Goal: Book appointment/travel/reservation

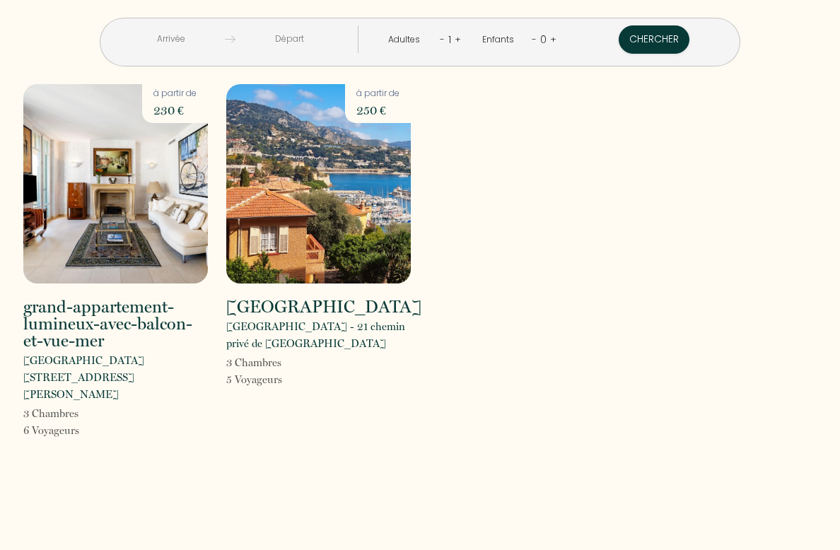
click at [124, 246] on img at bounding box center [115, 183] width 184 height 199
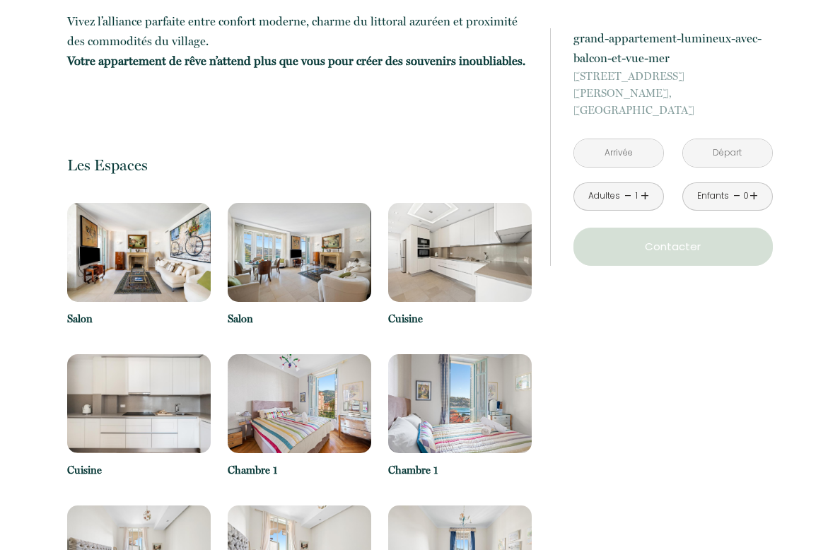
scroll to position [1397, 0]
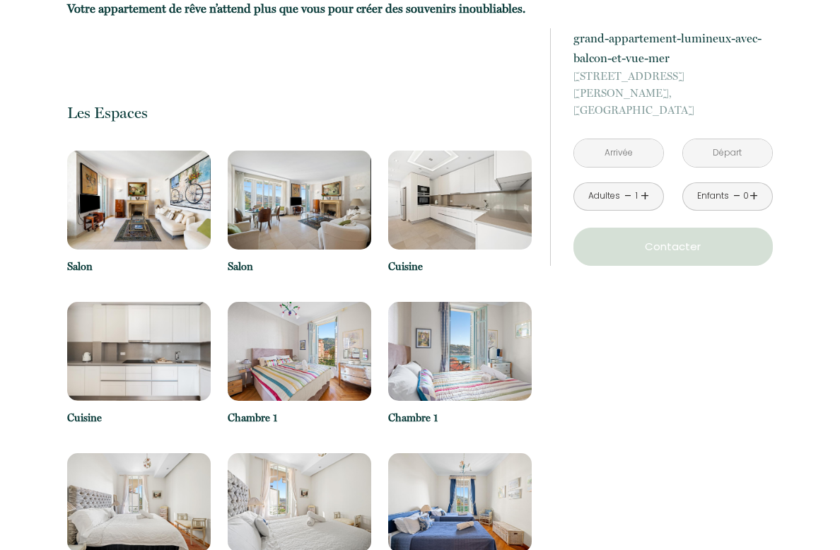
click at [169, 234] on img at bounding box center [138, 200] width 143 height 99
click at [160, 216] on img at bounding box center [138, 200] width 143 height 99
click at [336, 225] on img at bounding box center [299, 200] width 143 height 99
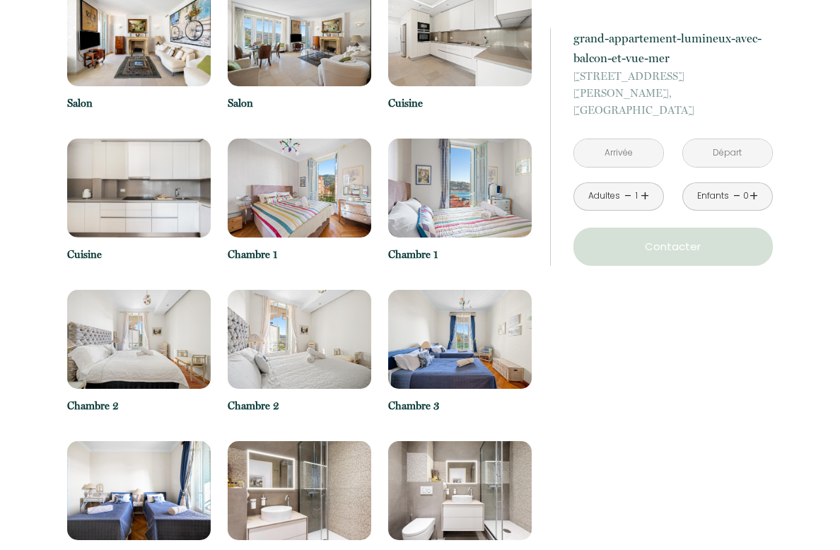
scroll to position [1443, 0]
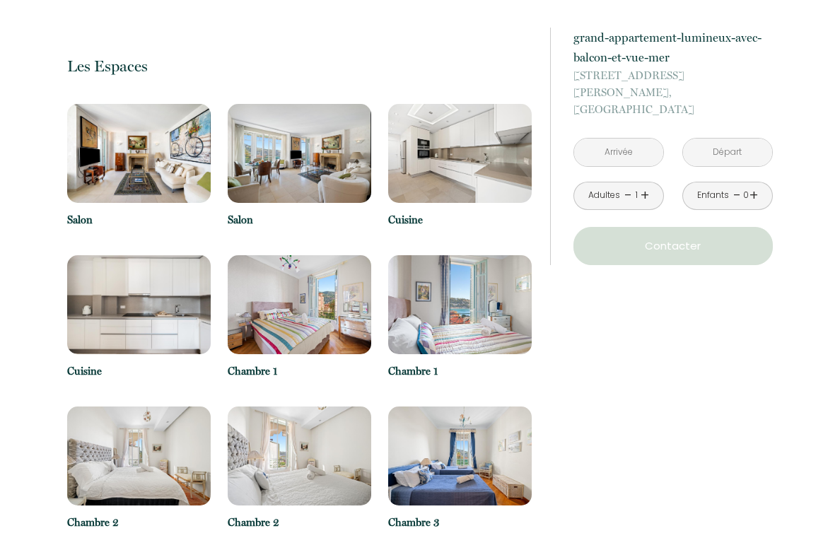
click at [341, 332] on img at bounding box center [299, 305] width 143 height 99
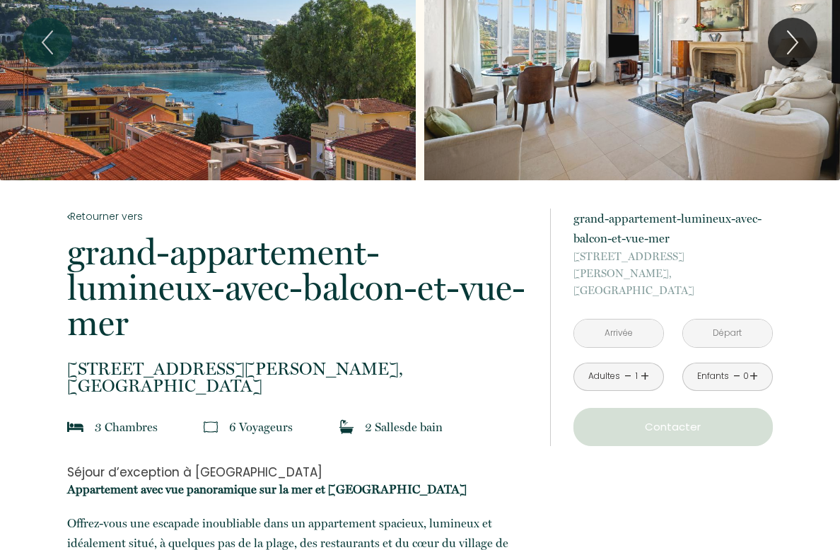
scroll to position [0, 0]
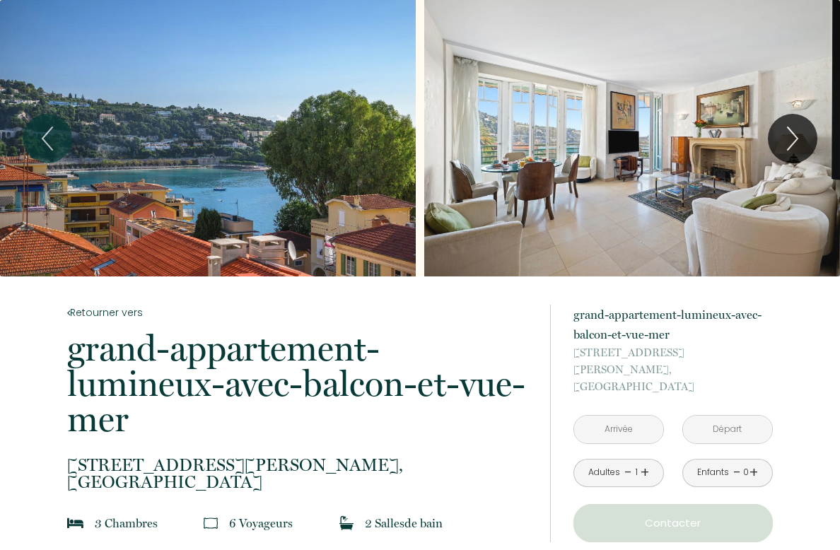
click at [629, 462] on link "-" at bounding box center [628, 473] width 8 height 22
click at [645, 462] on link "+" at bounding box center [644, 473] width 8 height 22
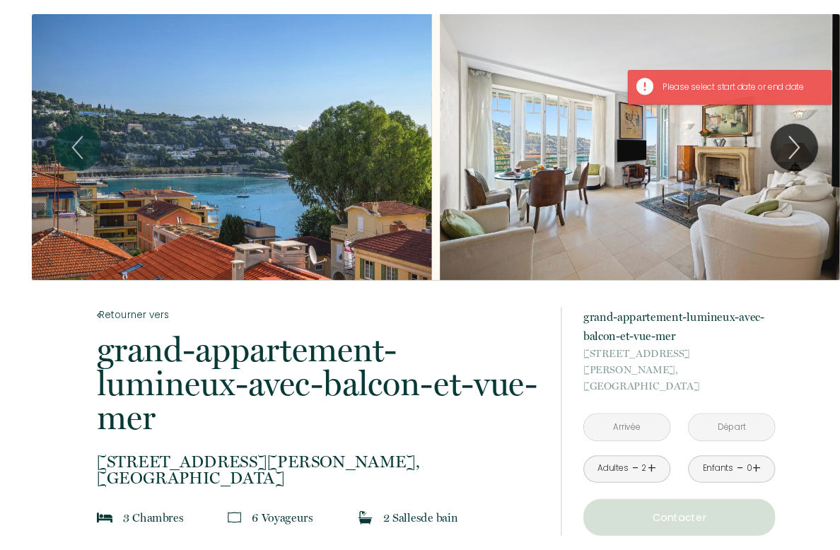
scroll to position [10, 0]
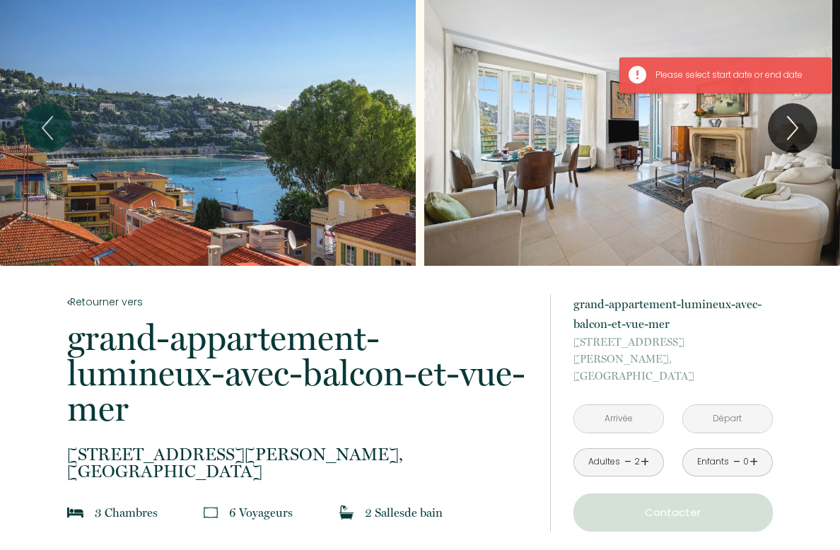
click at [621, 406] on input "text" at bounding box center [618, 420] width 89 height 28
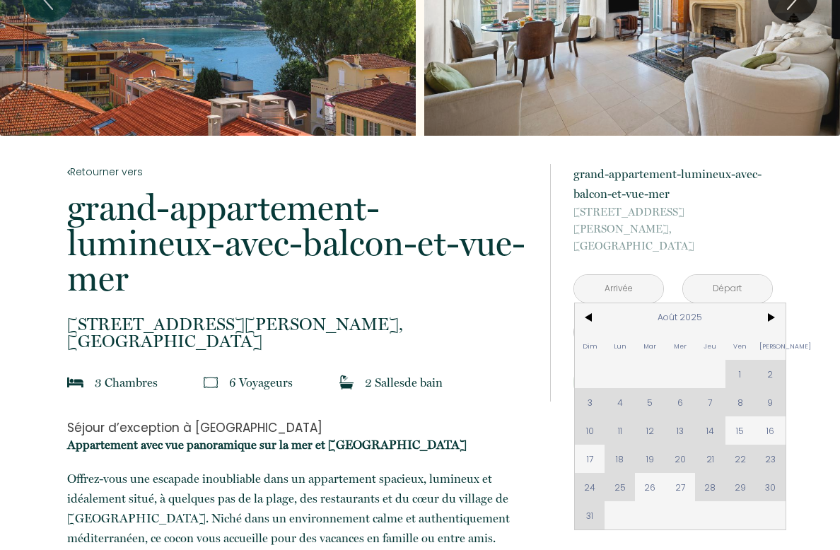
scroll to position [141, 0]
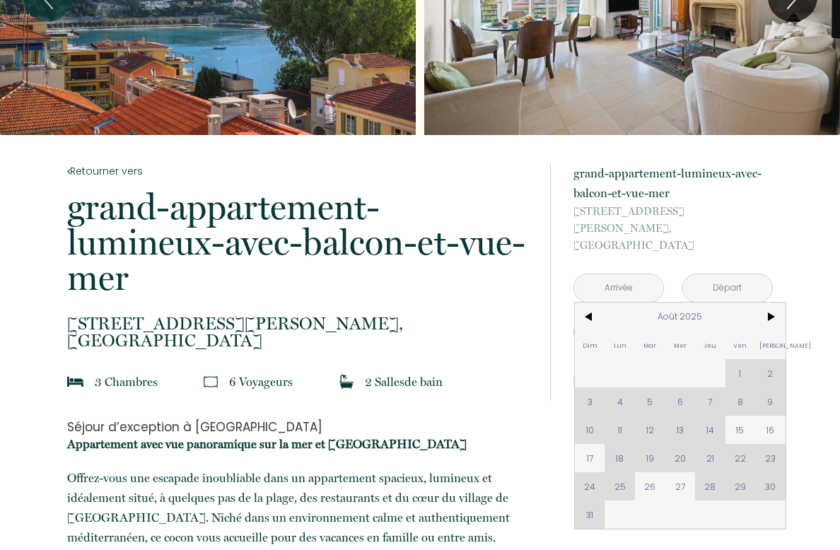
click at [771, 303] on span ">" at bounding box center [770, 317] width 30 height 28
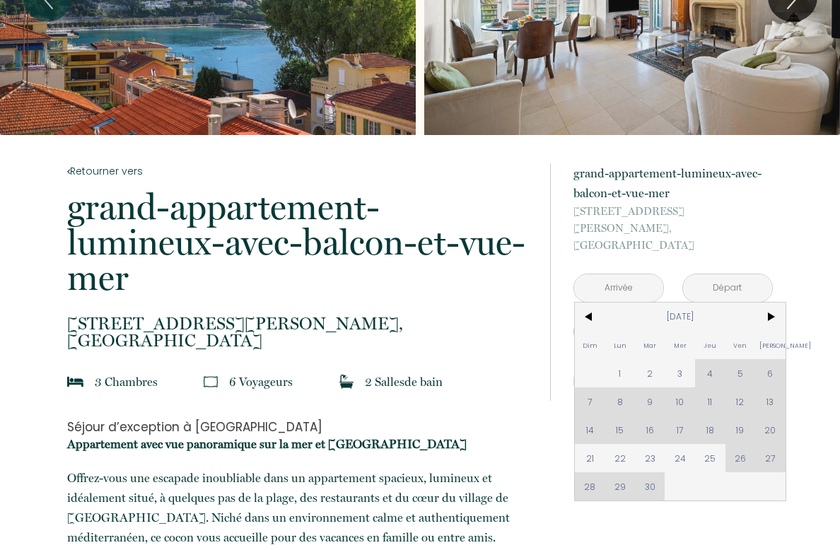
click at [584, 305] on span "<" at bounding box center [590, 317] width 30 height 28
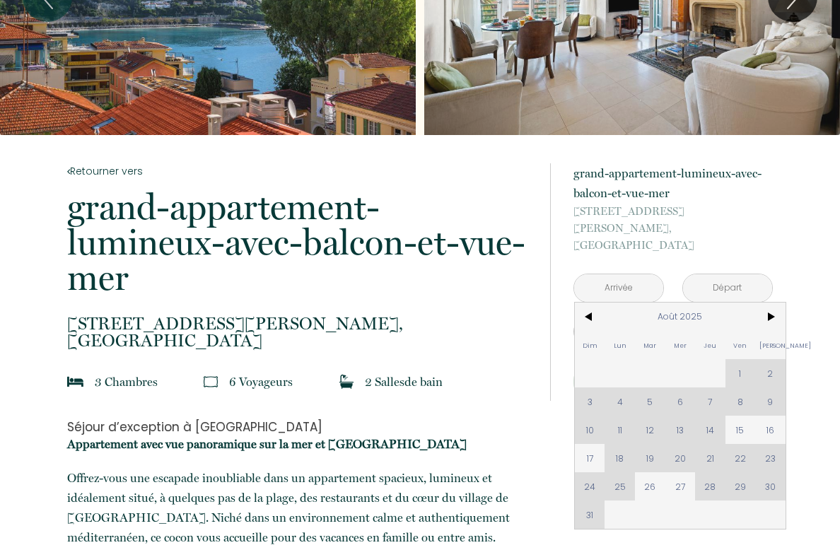
click at [768, 311] on span ">" at bounding box center [770, 317] width 30 height 28
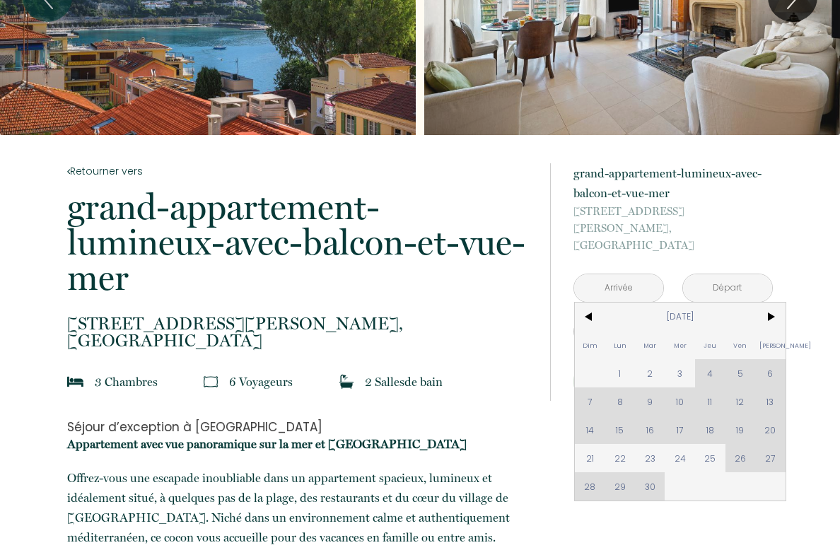
click at [769, 306] on span ">" at bounding box center [770, 317] width 30 height 28
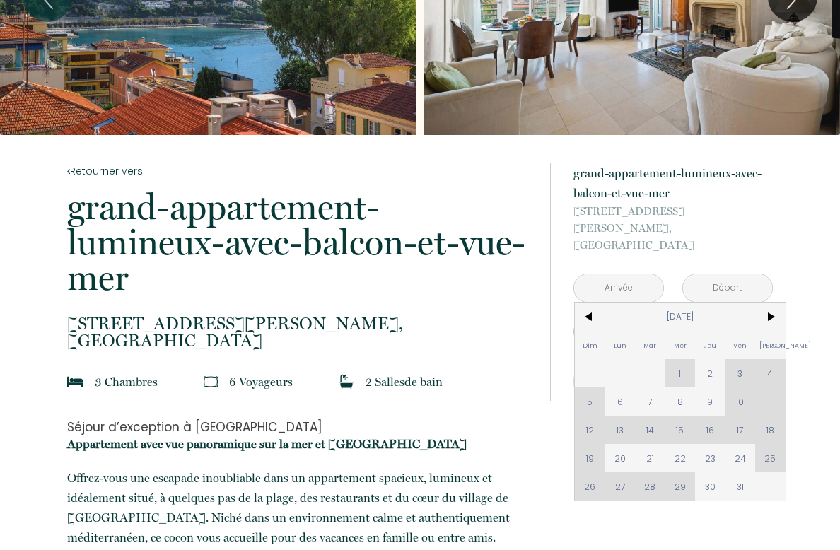
click at [773, 310] on span ">" at bounding box center [770, 317] width 30 height 28
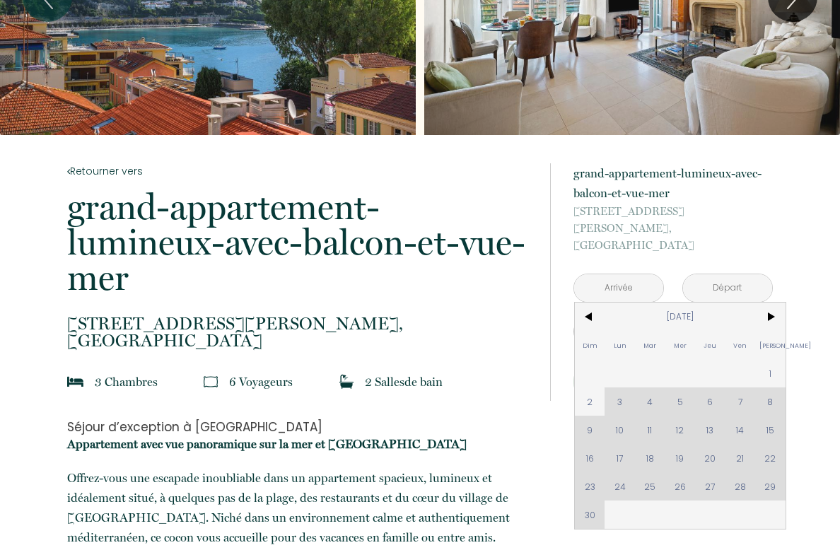
click at [775, 308] on span ">" at bounding box center [770, 317] width 30 height 28
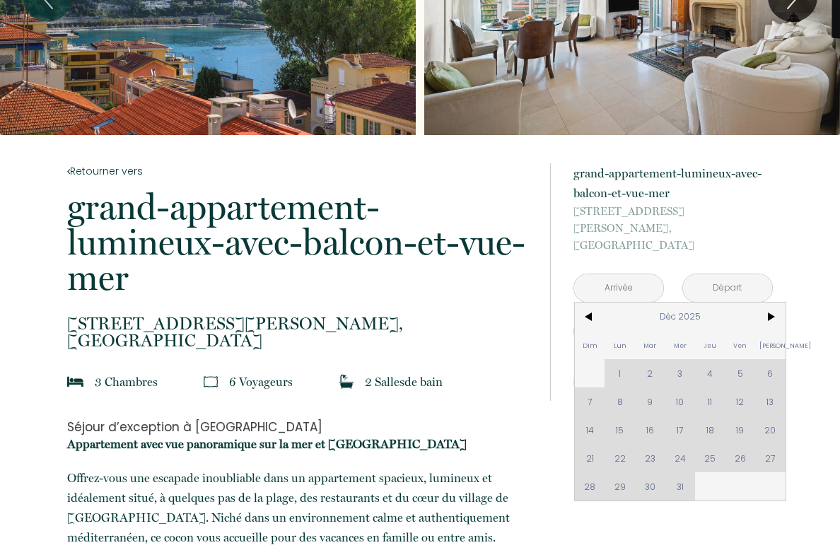
click at [758, 313] on span ">" at bounding box center [770, 317] width 30 height 28
click at [769, 312] on span ">" at bounding box center [770, 317] width 30 height 28
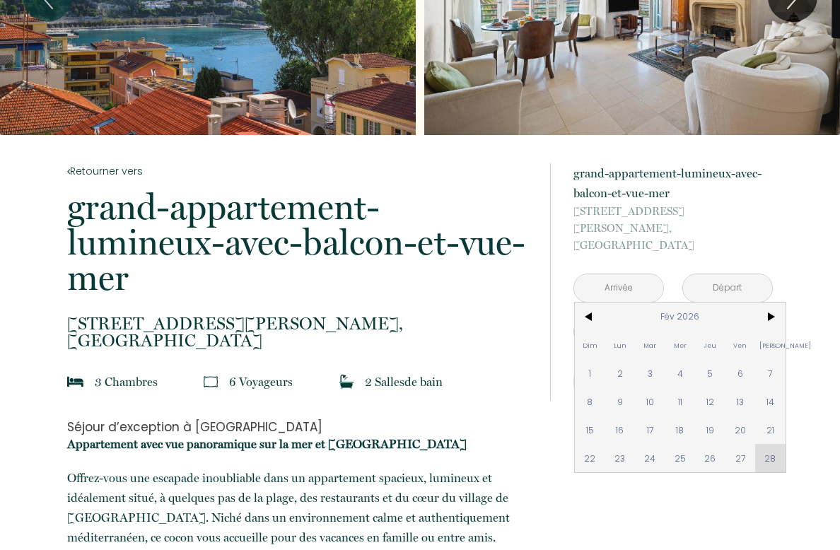
click at [777, 309] on span ">" at bounding box center [770, 317] width 30 height 28
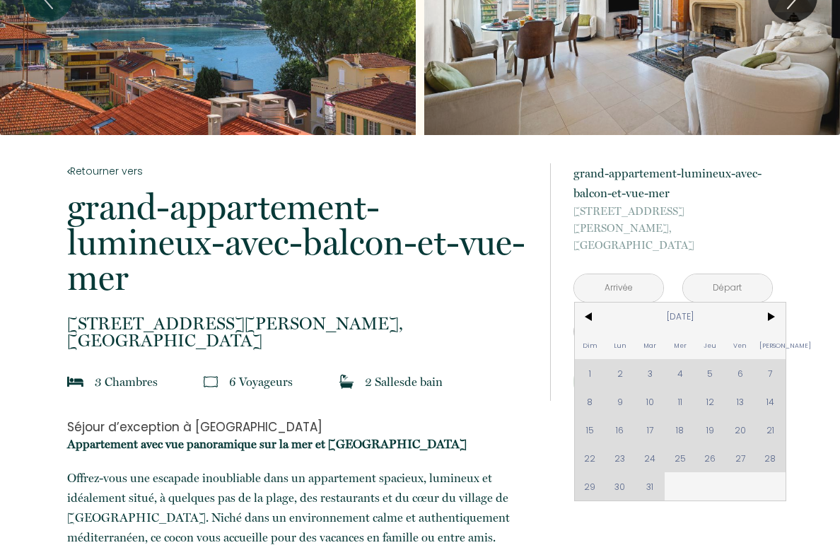
click at [776, 314] on span ">" at bounding box center [770, 317] width 30 height 28
click at [772, 314] on span ">" at bounding box center [770, 317] width 30 height 28
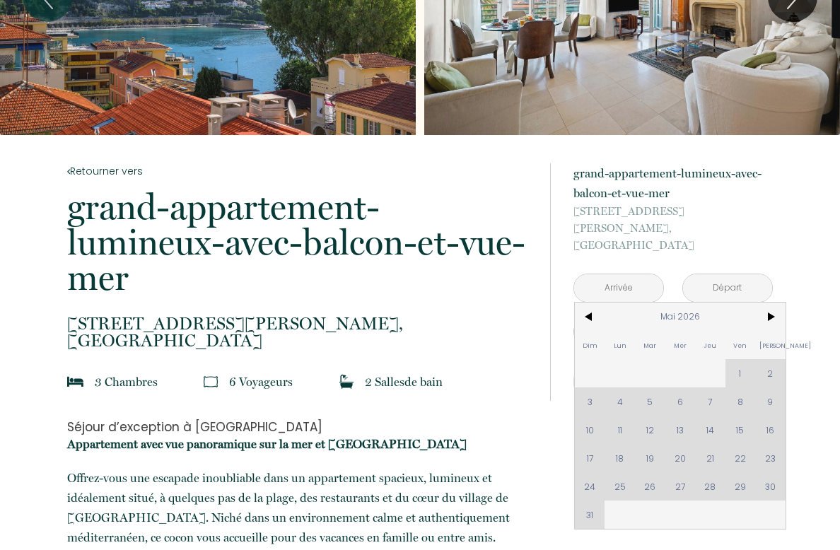
click at [778, 313] on span ">" at bounding box center [770, 317] width 30 height 28
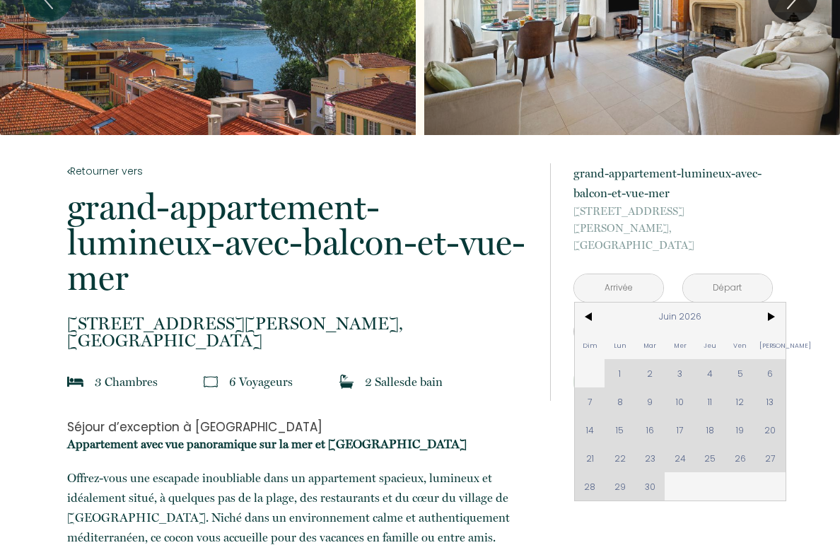
click at [778, 313] on span ">" at bounding box center [770, 317] width 30 height 28
click at [780, 313] on span ">" at bounding box center [770, 317] width 30 height 28
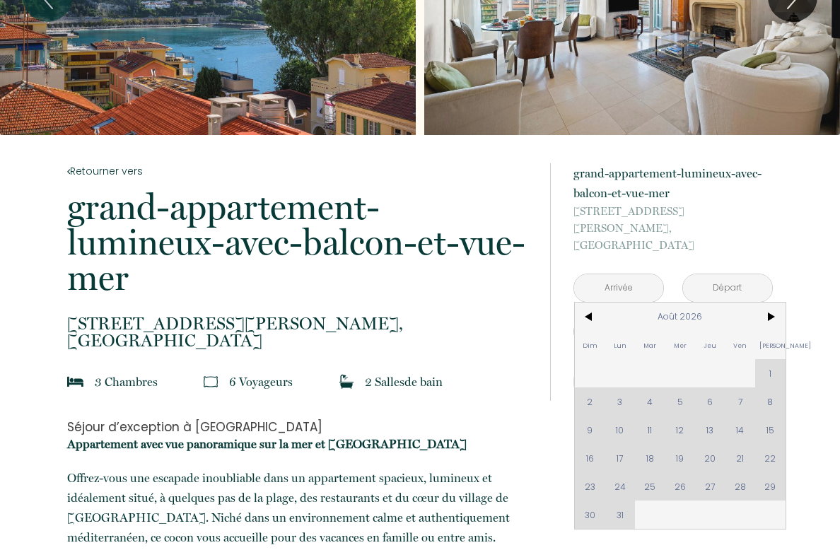
click at [775, 313] on span ">" at bounding box center [770, 317] width 30 height 28
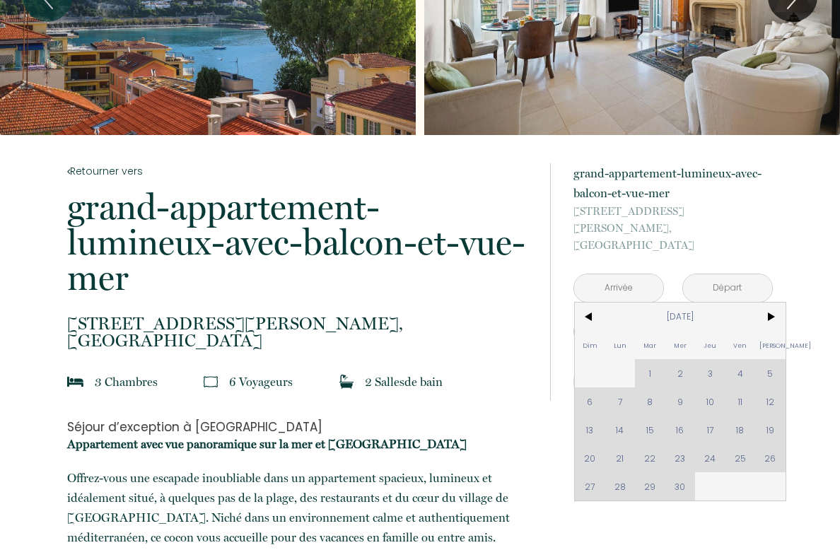
click at [589, 307] on span "<" at bounding box center [590, 317] width 30 height 28
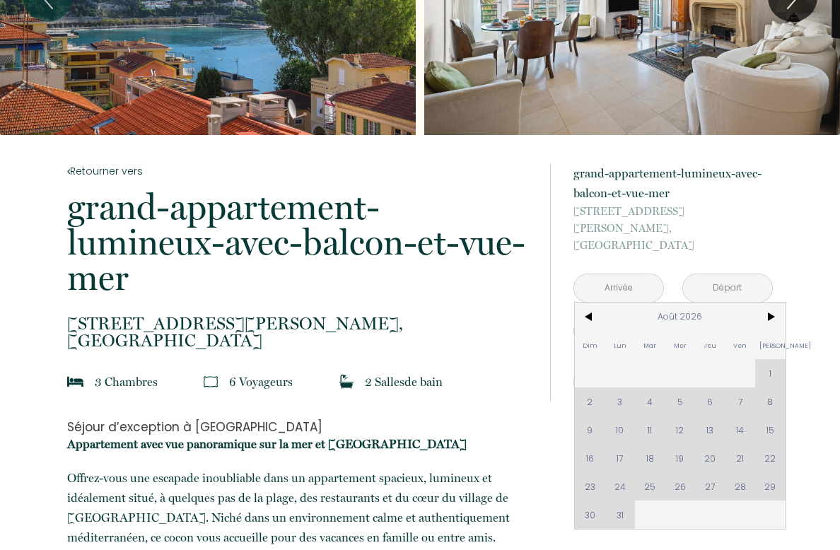
click at [581, 308] on span "<" at bounding box center [590, 317] width 30 height 28
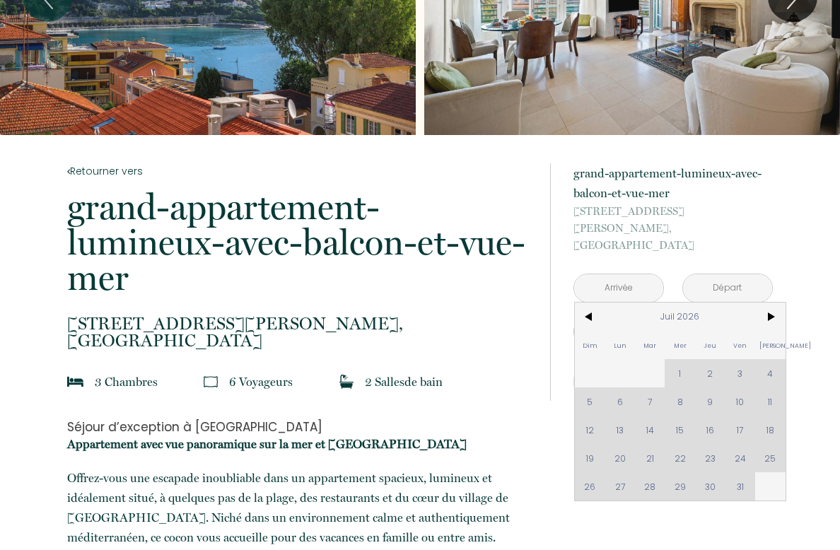
click at [684, 415] on div "Dim Lun Mar Mer Jeu Ven Sam 1 2 3 4 5 6 7 8 9 10 11 12 13 14 15 16 17 18 19 20 …" at bounding box center [680, 402] width 211 height 198
click at [592, 312] on span "<" at bounding box center [590, 317] width 30 height 28
click at [591, 307] on span "<" at bounding box center [590, 317] width 30 height 28
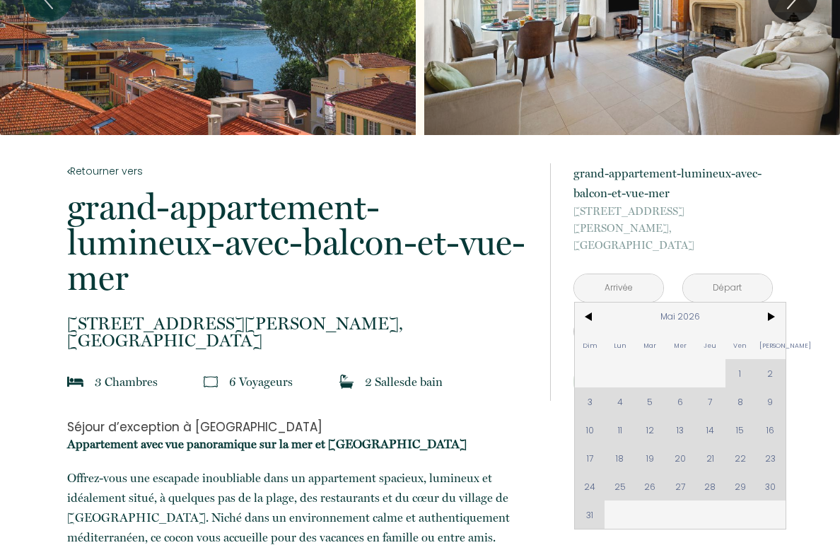
click at [592, 303] on span "<" at bounding box center [590, 317] width 30 height 28
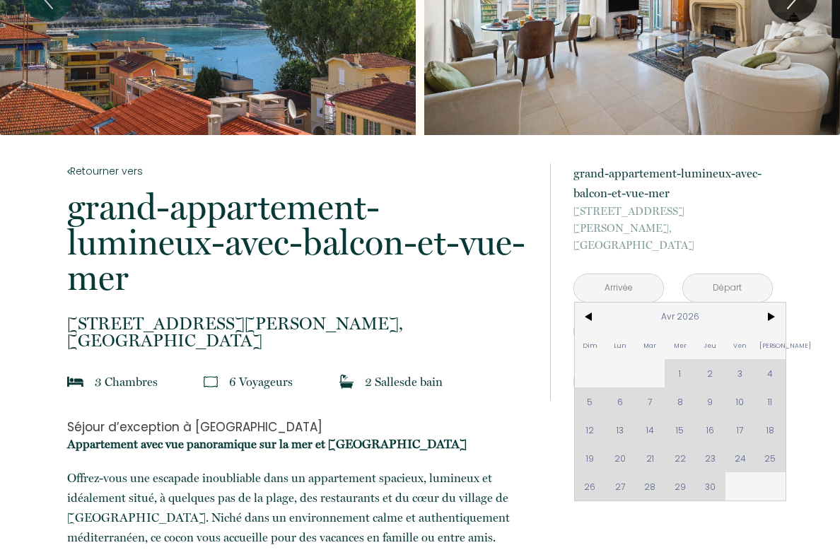
click at [576, 303] on span "<" at bounding box center [590, 317] width 30 height 28
click at [583, 304] on span "<" at bounding box center [590, 317] width 30 height 28
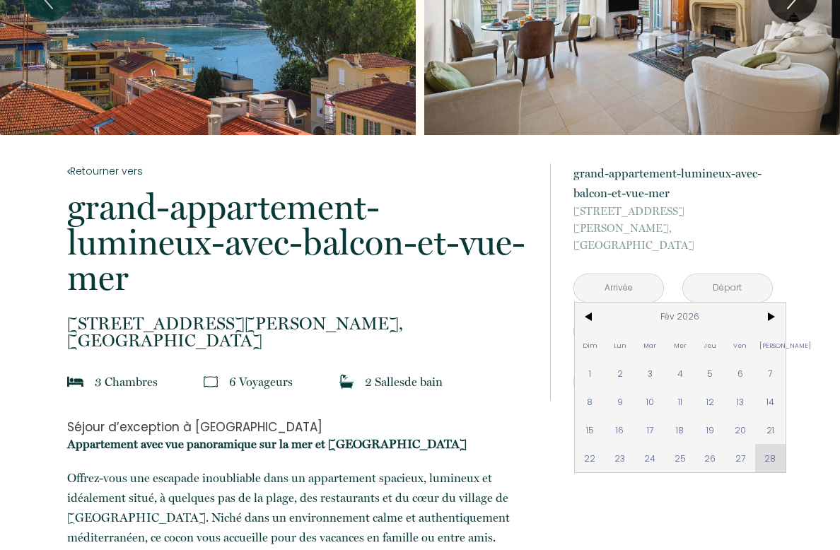
click at [577, 306] on span "<" at bounding box center [590, 317] width 30 height 28
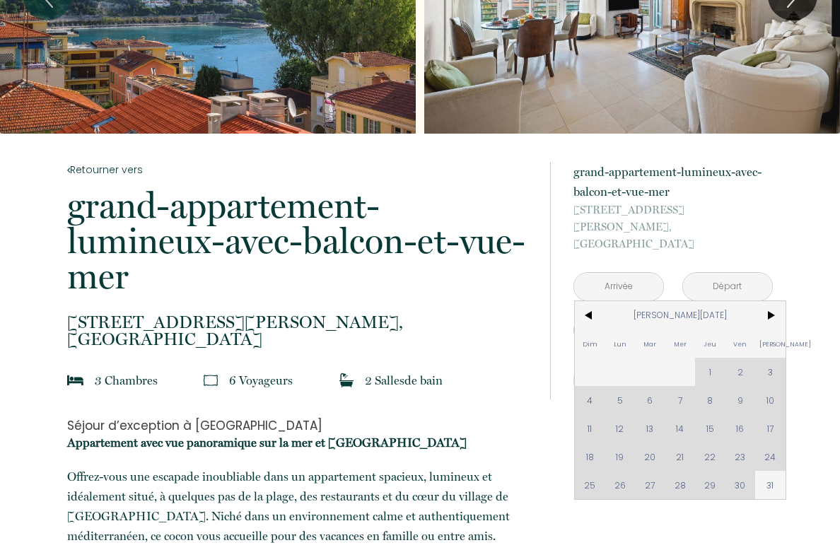
scroll to position [142, 0]
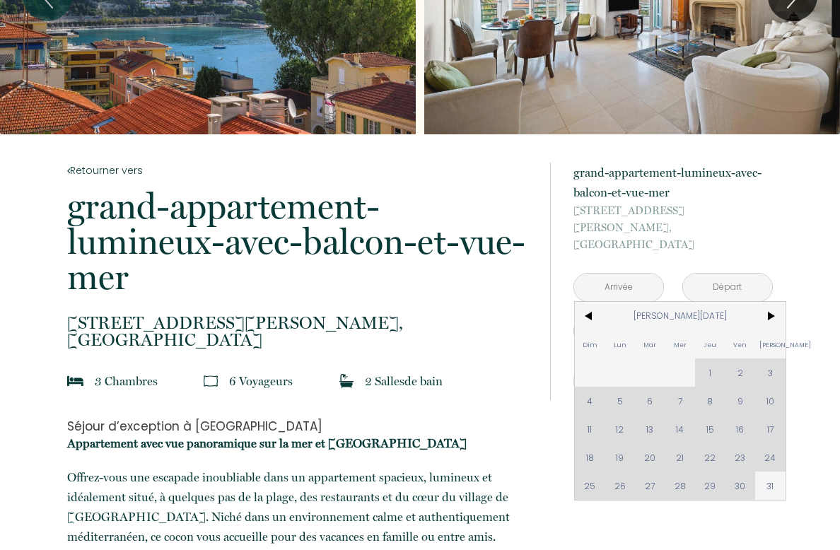
click at [589, 305] on span "<" at bounding box center [590, 316] width 30 height 28
click at [594, 307] on span "<" at bounding box center [590, 316] width 30 height 28
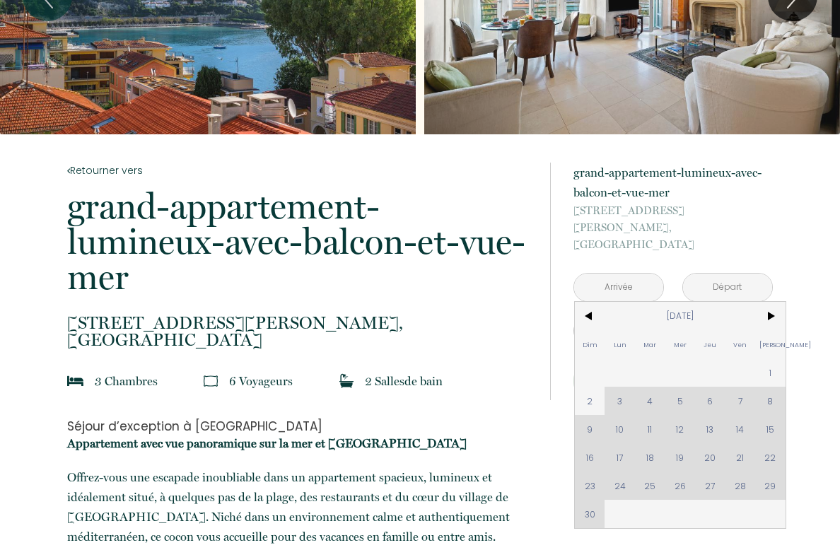
click at [582, 306] on span "<" at bounding box center [590, 316] width 30 height 28
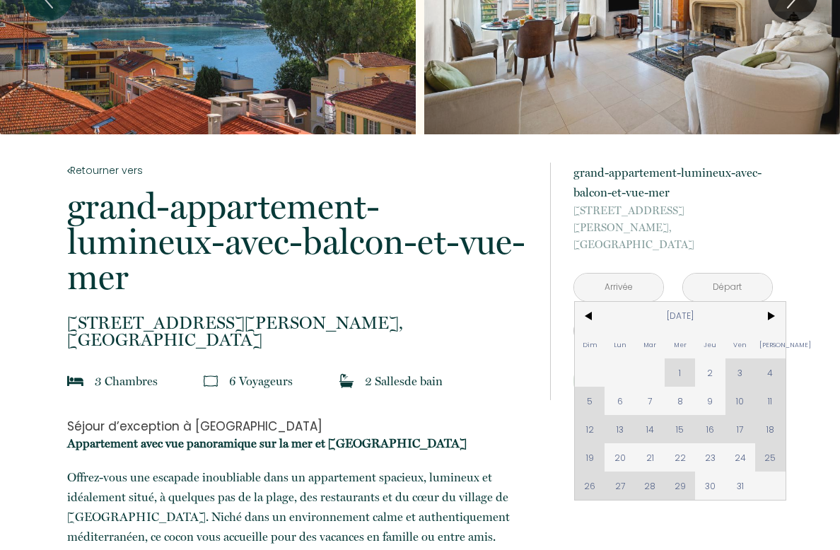
click at [583, 308] on span "<" at bounding box center [590, 316] width 30 height 28
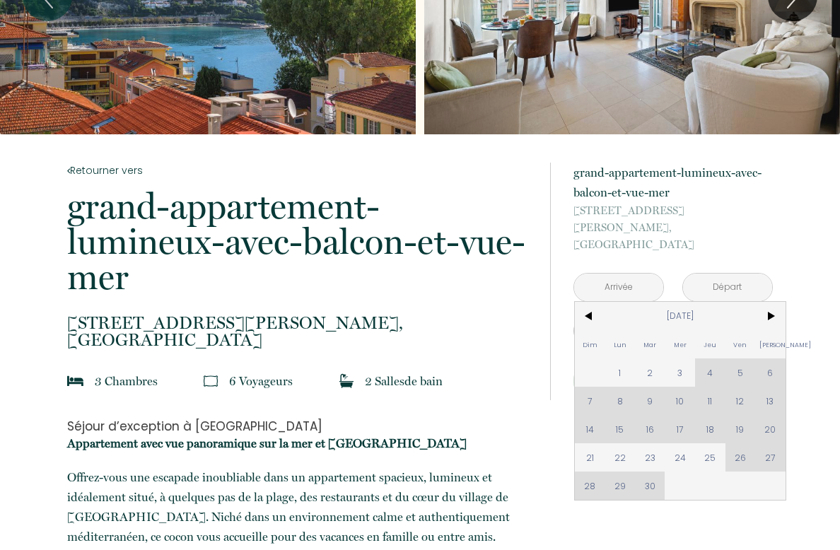
click at [586, 305] on span "<" at bounding box center [590, 316] width 30 height 28
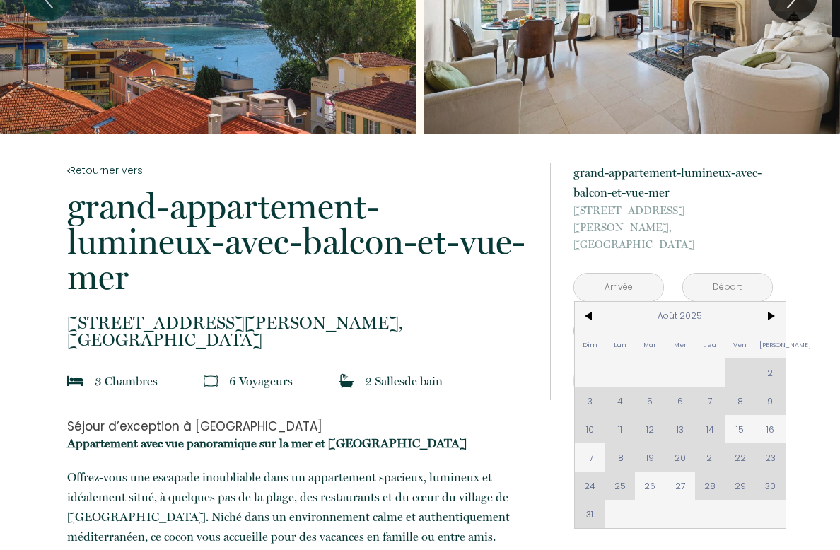
click at [589, 302] on span "<" at bounding box center [590, 316] width 30 height 28
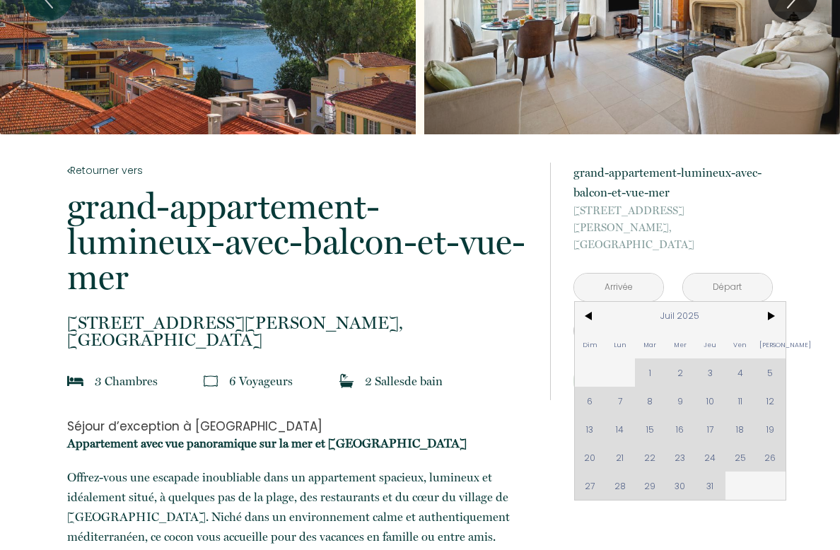
click at [775, 302] on span ">" at bounding box center [770, 316] width 30 height 28
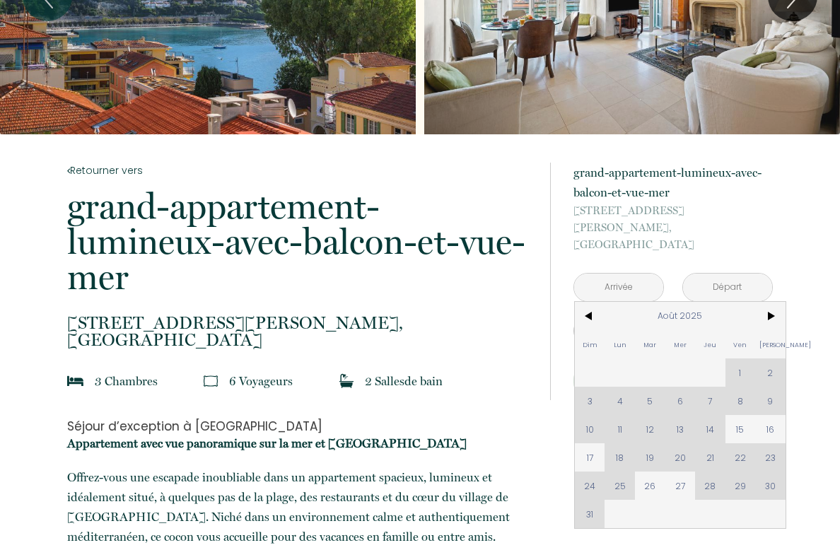
click at [734, 415] on span "15" at bounding box center [740, 429] width 30 height 28
type input "Ven 15 Août 2025"
type input "[PERSON_NAME][DATE]"
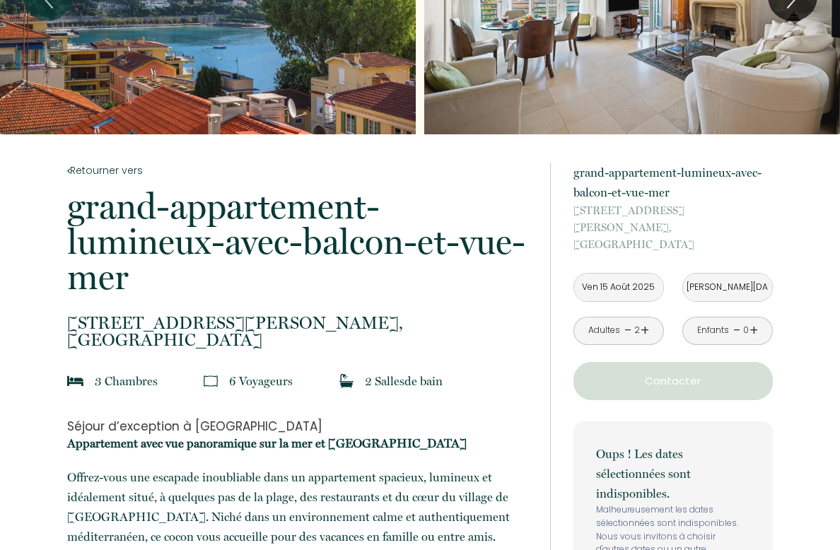
click at [592, 442] on div "Oups ! Les dates sélectionnées sont indisponibles. Malheureusement les dates sé…" at bounding box center [672, 506] width 199 height 171
click at [629, 274] on input "Ven 15 Août 2025" at bounding box center [618, 288] width 89 height 28
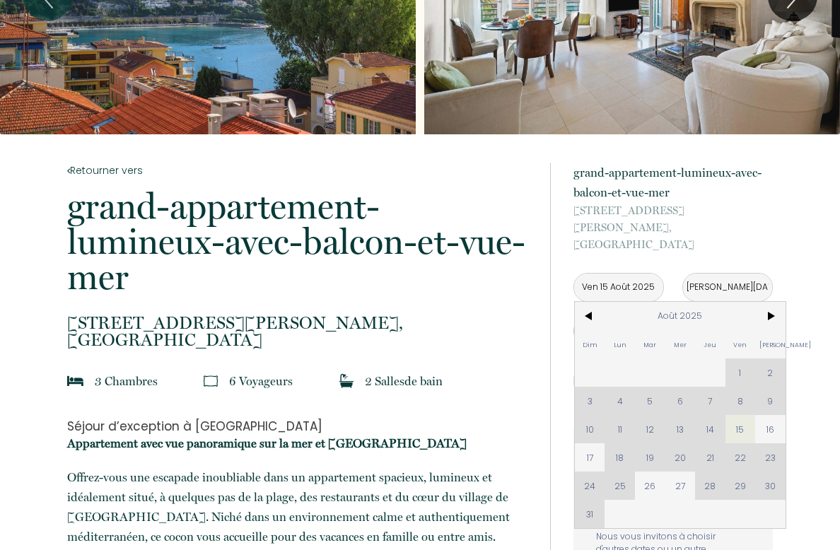
click at [604, 443] on span "17" at bounding box center [590, 457] width 30 height 28
type input "Dim 17 Août 2025"
type input "Lun 18 Août 2025"
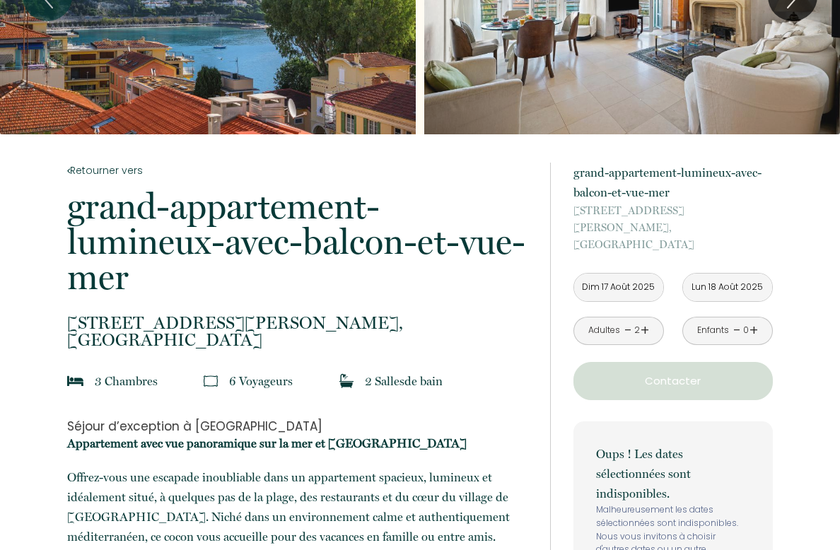
click at [622, 444] on p "Oups ! Les dates sélectionnées sont indisponibles." at bounding box center [673, 473] width 154 height 59
click at [703, 421] on div "Oups ! Les dates sélectionnées sont indisponibles. Malheureusement les dates sé…" at bounding box center [672, 506] width 199 height 171
click at [609, 274] on input "Dim 17 Août 2025" at bounding box center [618, 288] width 89 height 28
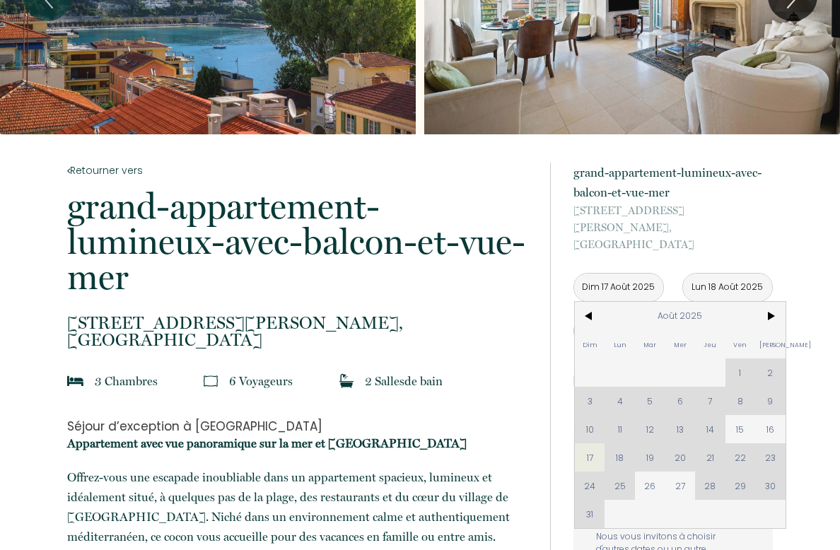
click at [737, 415] on span "15" at bounding box center [740, 429] width 30 height 28
type input "Ven 15 Août 2025"
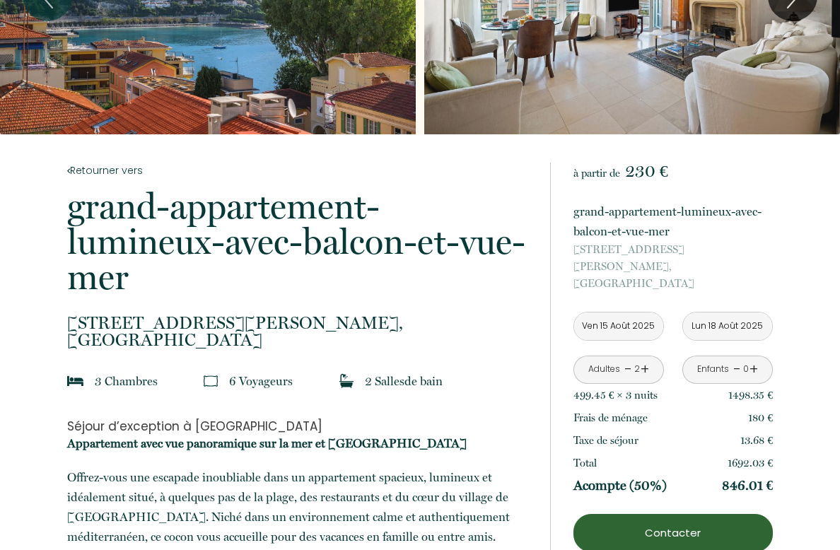
click at [623, 452] on div "Total 1692.03 €" at bounding box center [672, 463] width 199 height 23
click at [645, 358] on link "+" at bounding box center [644, 369] width 8 height 22
click at [640, 358] on link "+" at bounding box center [644, 369] width 8 height 22
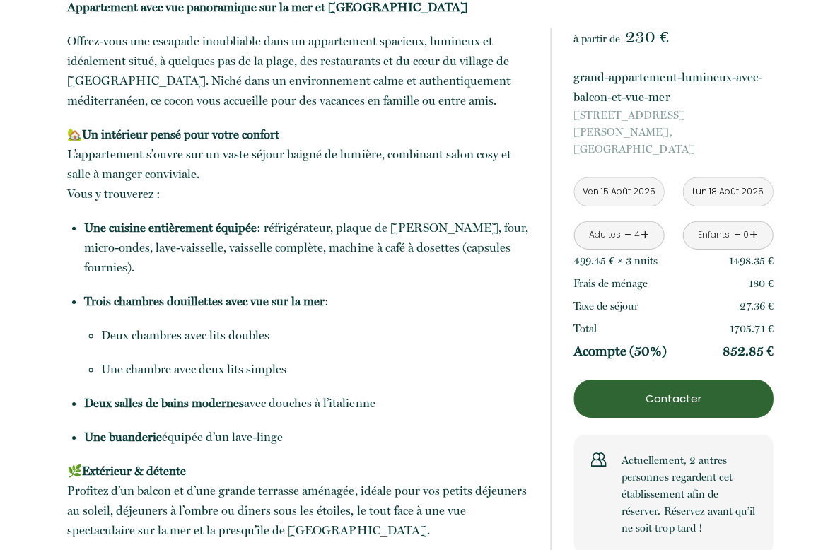
scroll to position [577, 0]
